Goal: Use online tool/utility: Utilize a website feature to perform a specific function

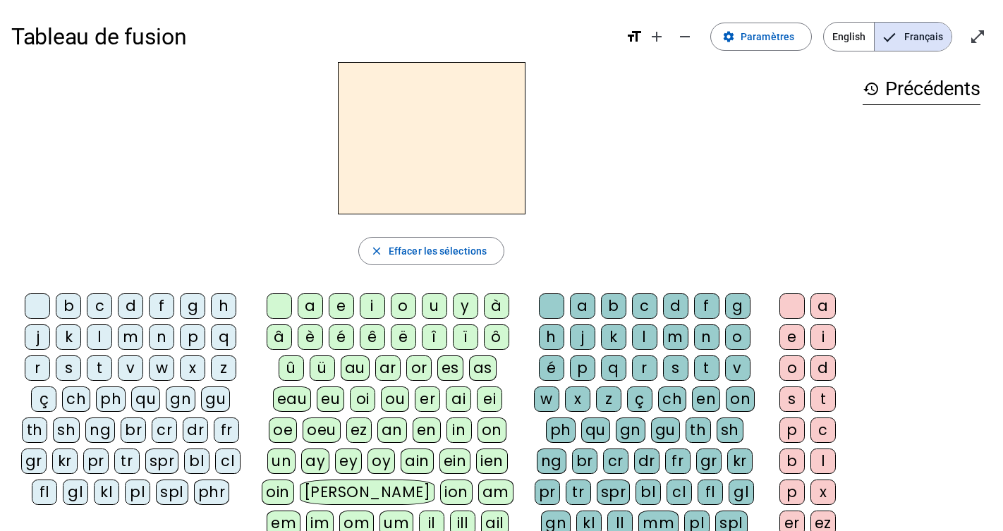
click at [164, 341] on div "n" at bounding box center [161, 337] width 25 height 25
click at [401, 308] on div "o" at bounding box center [403, 305] width 25 height 25
click at [707, 370] on div "t" at bounding box center [706, 368] width 25 height 25
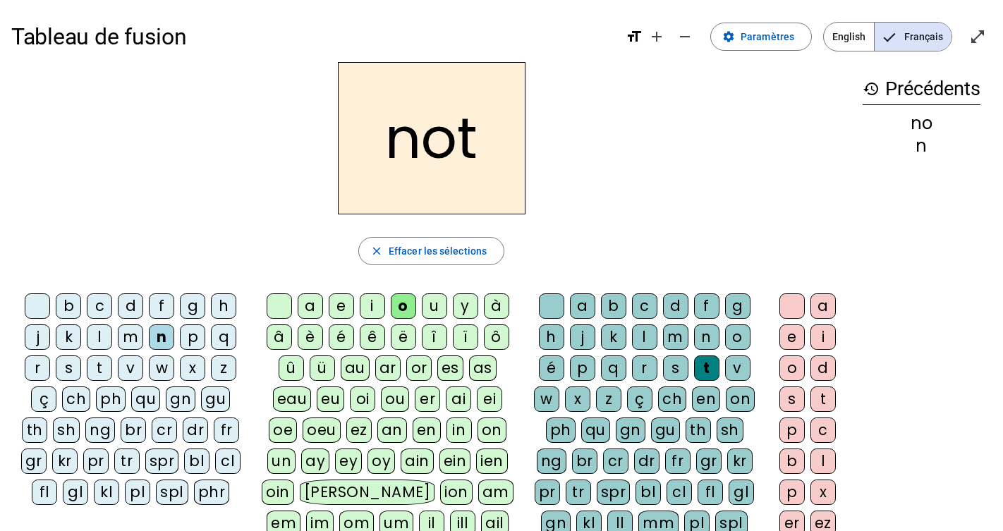
click at [794, 335] on div "e" at bounding box center [792, 337] width 25 height 25
click at [130, 370] on div "v" at bounding box center [130, 368] width 25 height 25
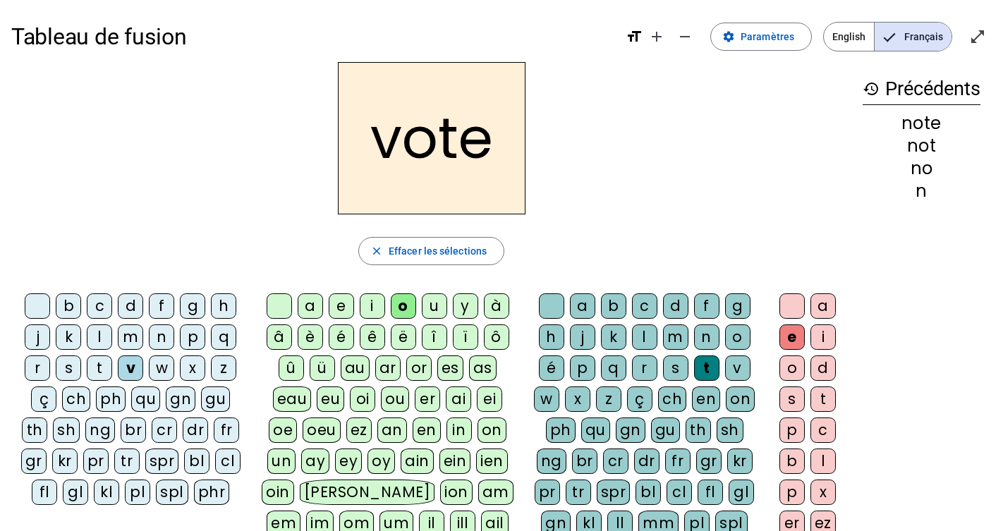
click at [380, 306] on div "i" at bounding box center [372, 305] width 25 height 25
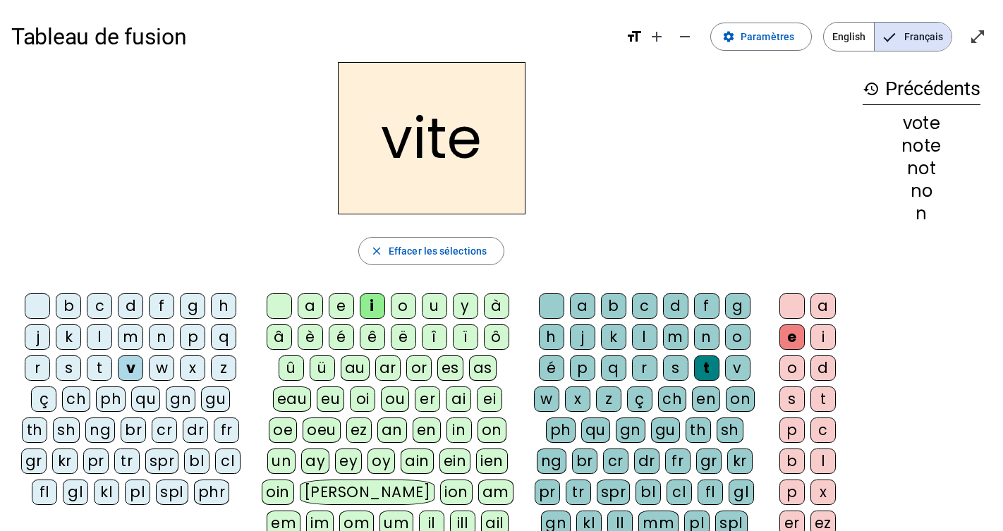
click at [677, 305] on div "d" at bounding box center [675, 305] width 25 height 25
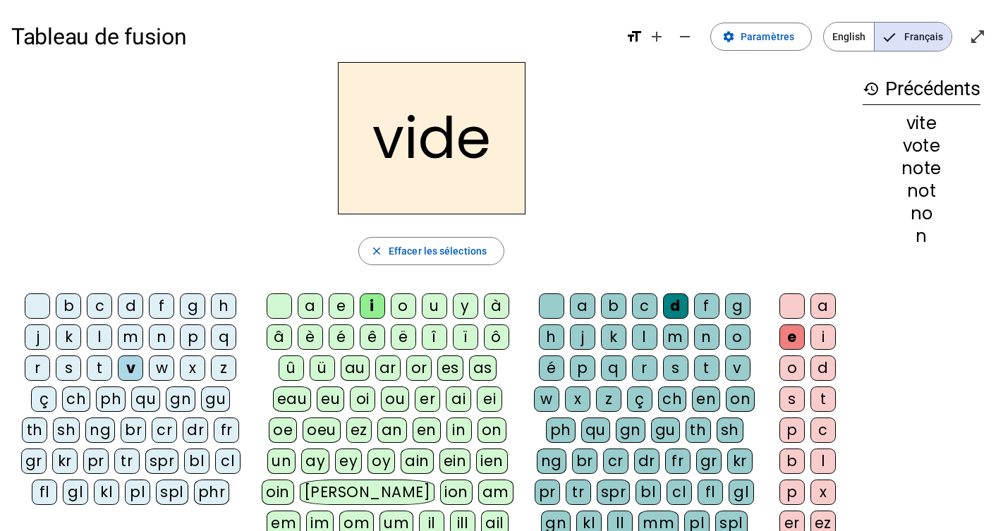
click at [32, 369] on div "r" at bounding box center [37, 368] width 25 height 25
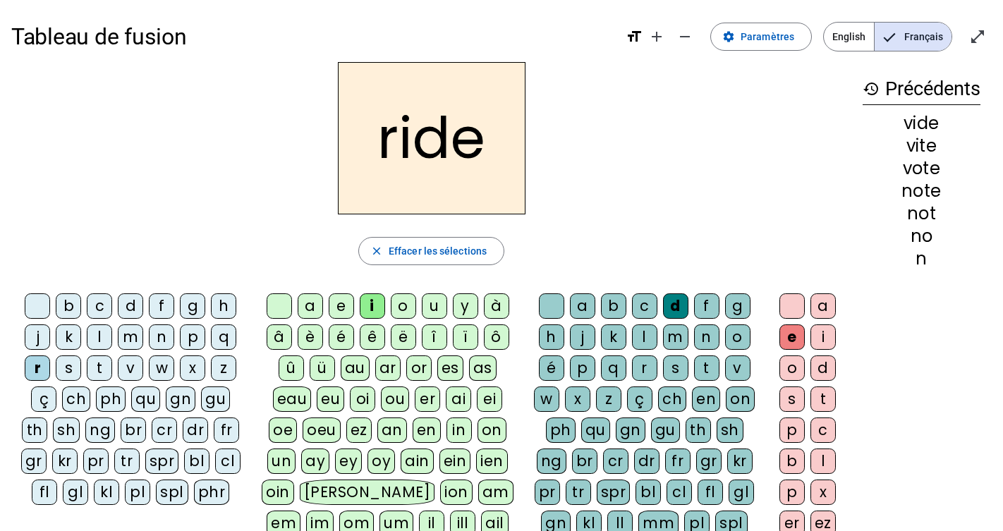
click at [432, 314] on div "u" at bounding box center [434, 305] width 25 height 25
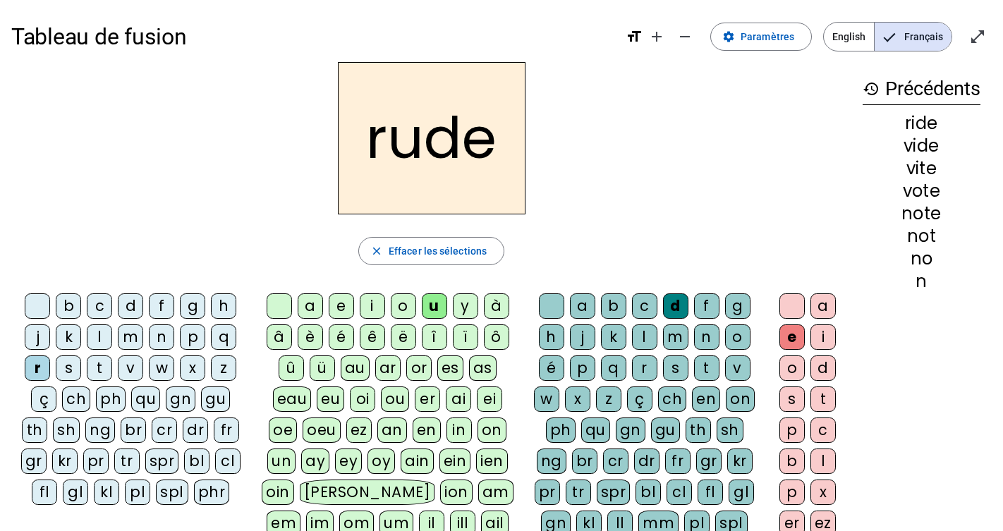
click at [679, 371] on div "s" at bounding box center [675, 368] width 25 height 25
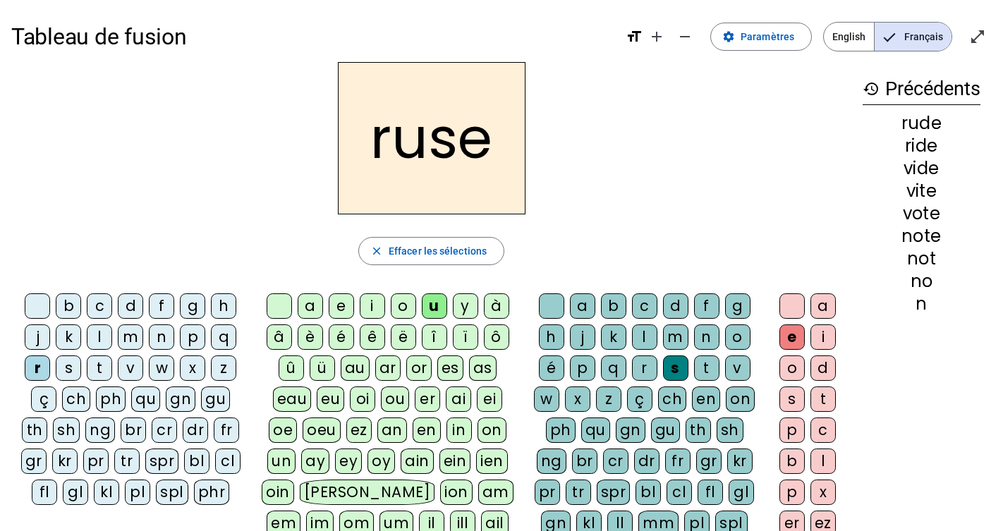
click at [139, 341] on div "m" at bounding box center [130, 337] width 25 height 25
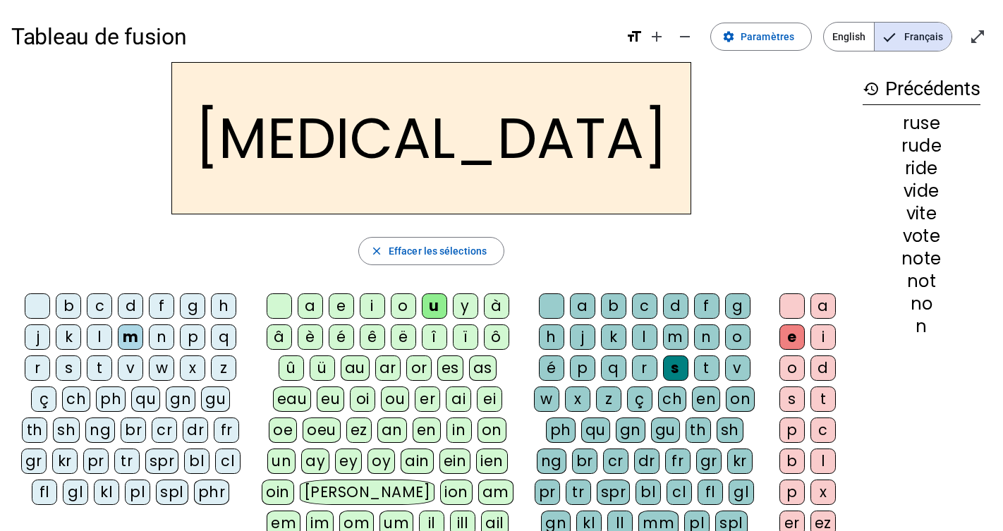
click at [69, 310] on div "b" at bounding box center [68, 305] width 25 height 25
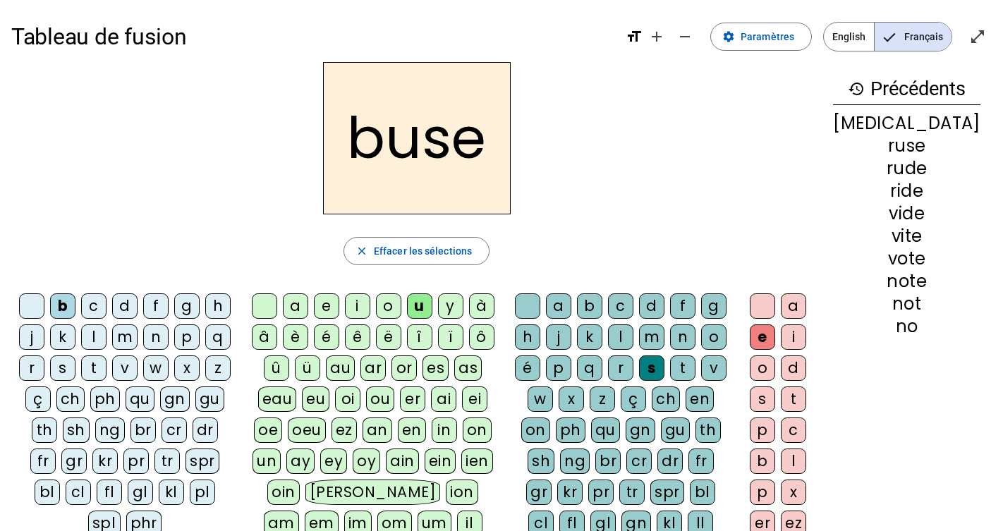
click at [370, 310] on div "i" at bounding box center [357, 305] width 25 height 25
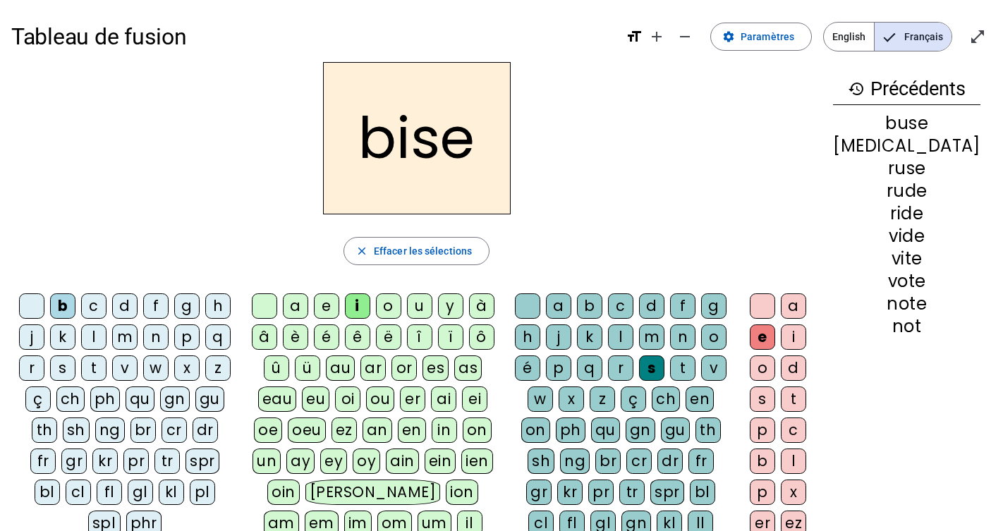
click at [308, 303] on div "a" at bounding box center [295, 305] width 25 height 25
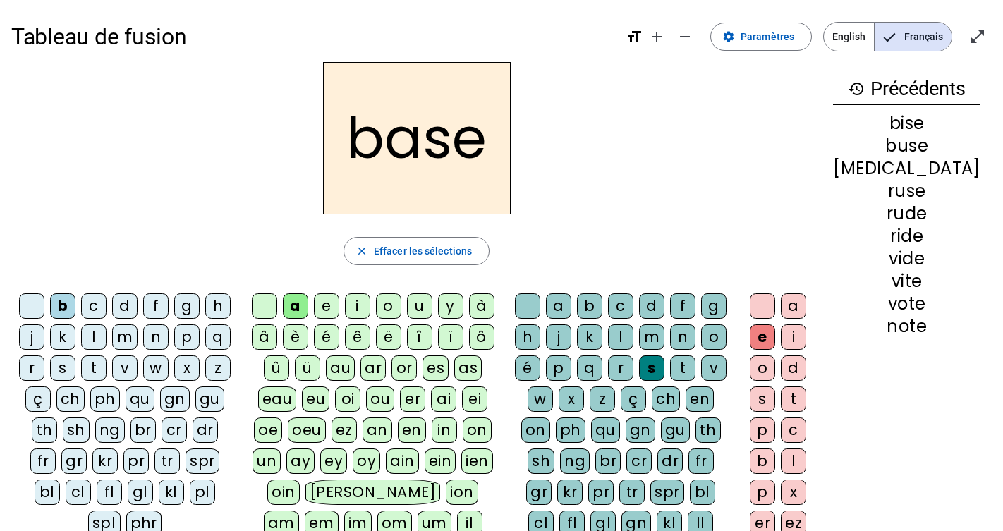
click at [775, 298] on div at bounding box center [762, 305] width 25 height 25
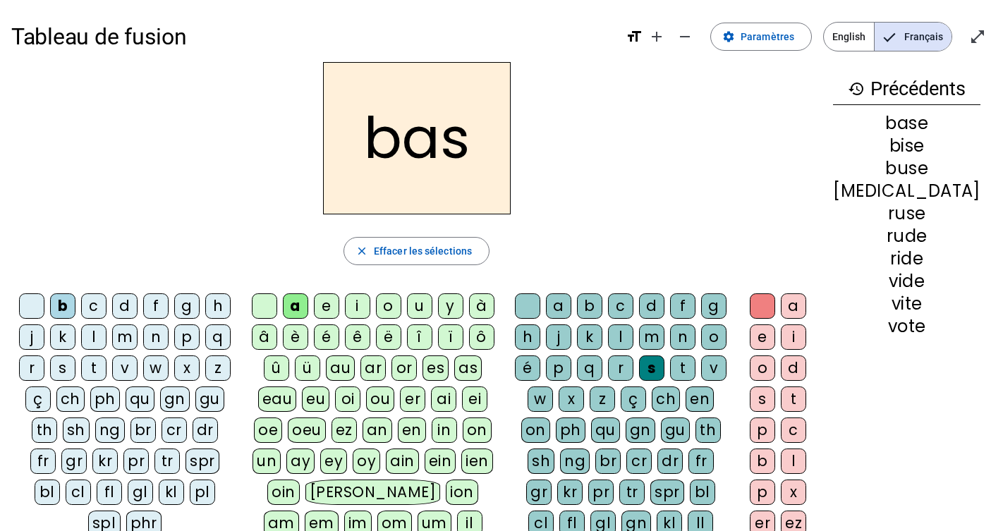
click at [200, 338] on div "p" at bounding box center [186, 337] width 25 height 25
